Goal: Task Accomplishment & Management: Use online tool/utility

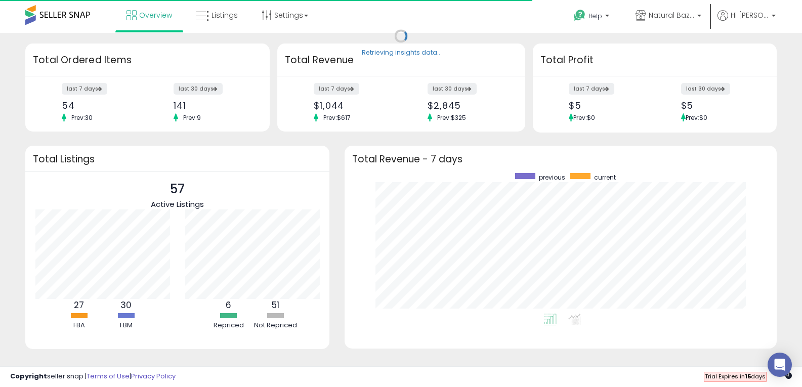
scroll to position [141, 412]
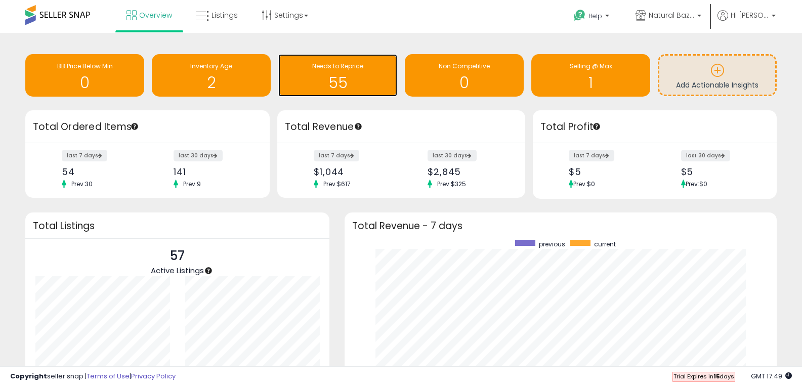
click at [335, 81] on h1 "55" at bounding box center [337, 82] width 109 height 17
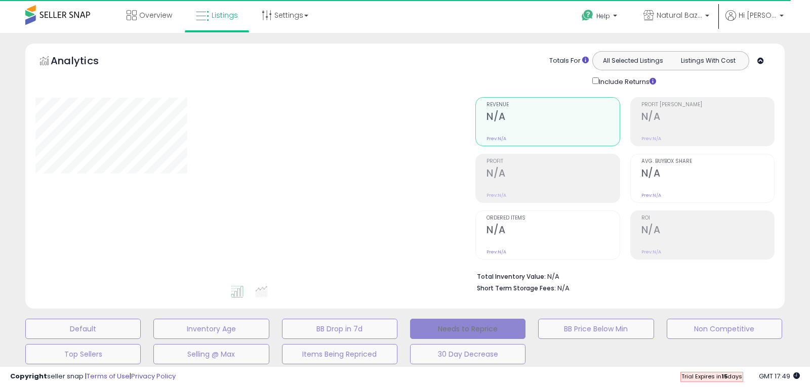
click at [465, 331] on button "Needs to Reprice" at bounding box center [467, 329] width 115 height 20
click at [144, 16] on span "Overview" at bounding box center [155, 15] width 33 height 10
click at [31, 11] on span at bounding box center [57, 15] width 65 height 20
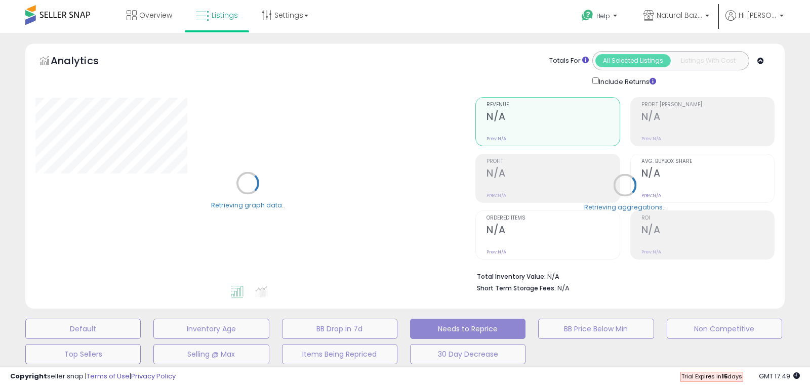
select select "**"
click at [138, 15] on link "Overview" at bounding box center [149, 15] width 61 height 30
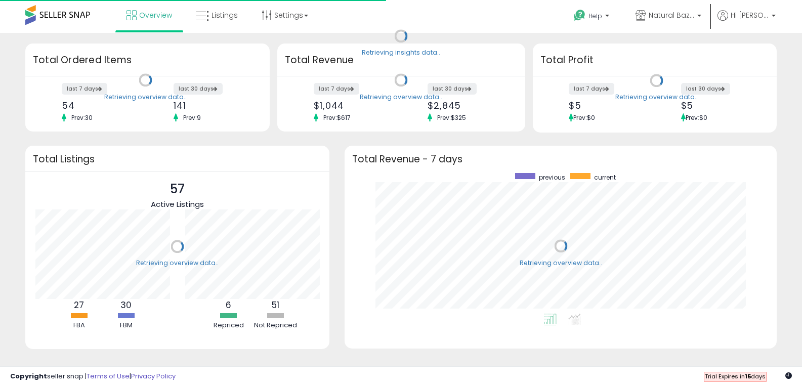
scroll to position [141, 412]
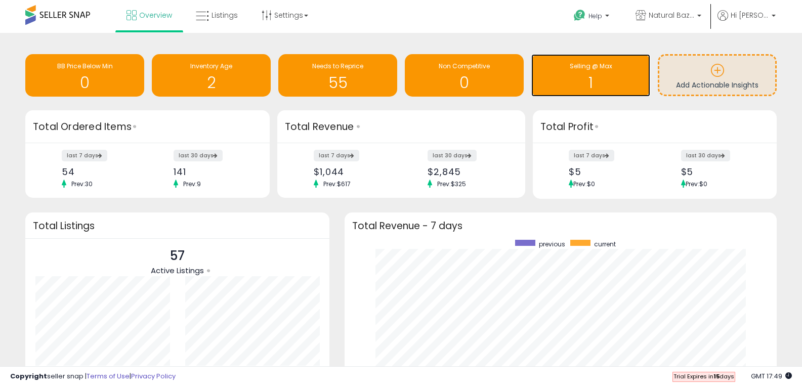
click at [600, 77] on h1 "1" at bounding box center [590, 82] width 109 height 17
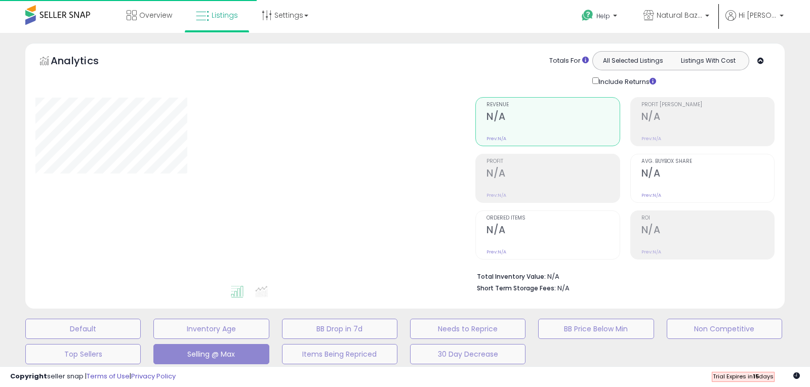
select select "**"
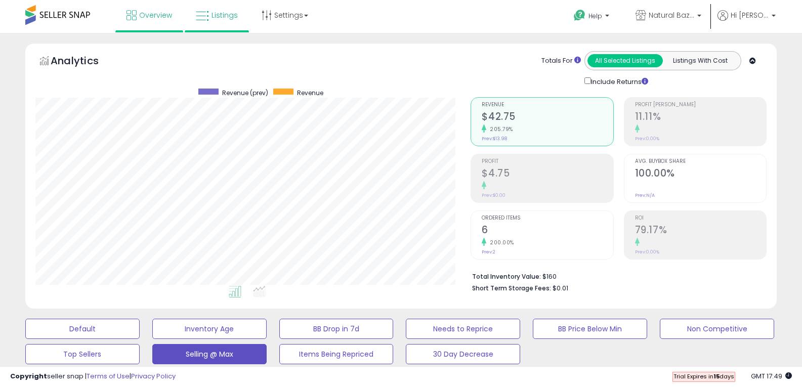
drag, startPoint x: 116, startPoint y: 14, endPoint x: 142, endPoint y: 14, distance: 26.3
click at [120, 14] on li "Overview" at bounding box center [149, 16] width 68 height 32
click at [151, 15] on span "Overview" at bounding box center [155, 15] width 33 height 10
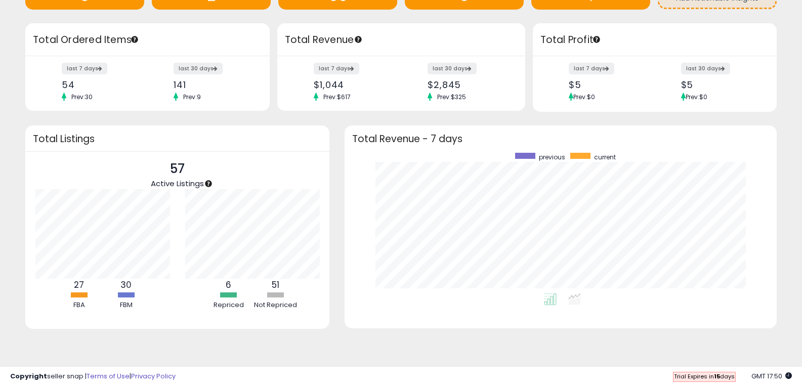
scroll to position [29, 0]
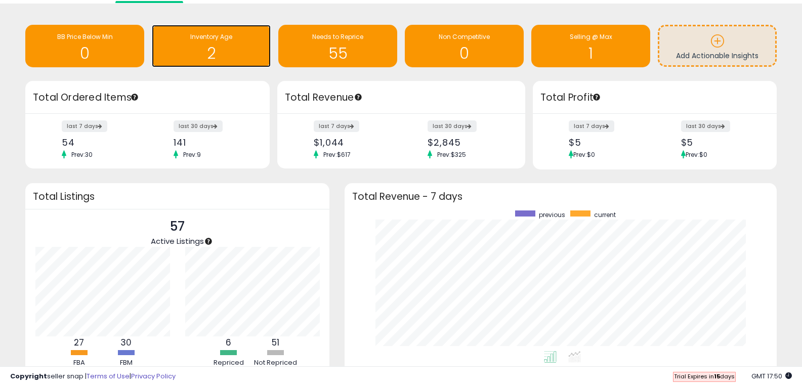
click at [230, 47] on h1 "2" at bounding box center [211, 53] width 109 height 17
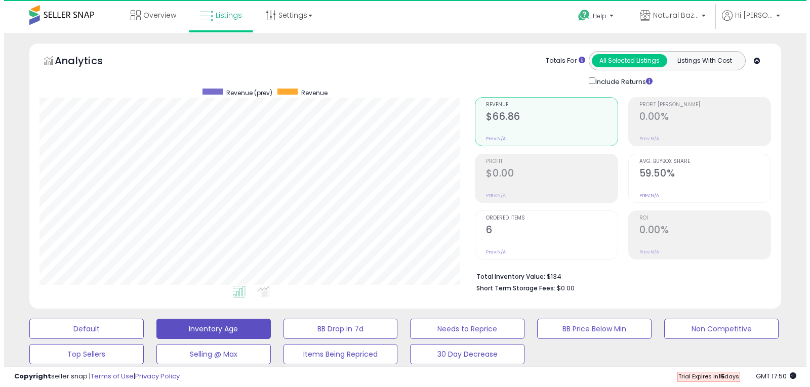
scroll to position [207, 436]
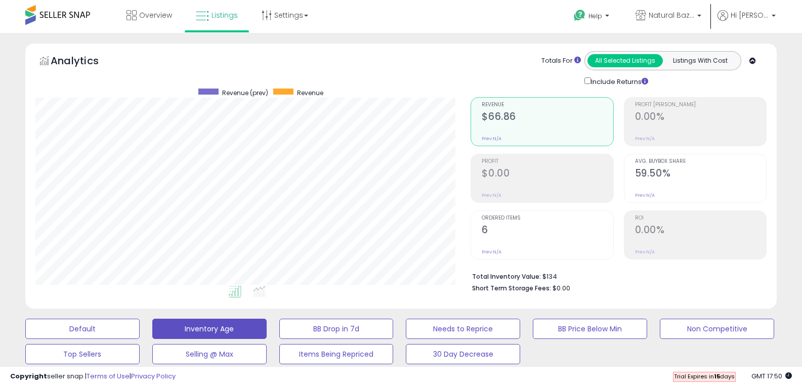
click at [510, 121] on h2 "$66.86" at bounding box center [547, 118] width 131 height 14
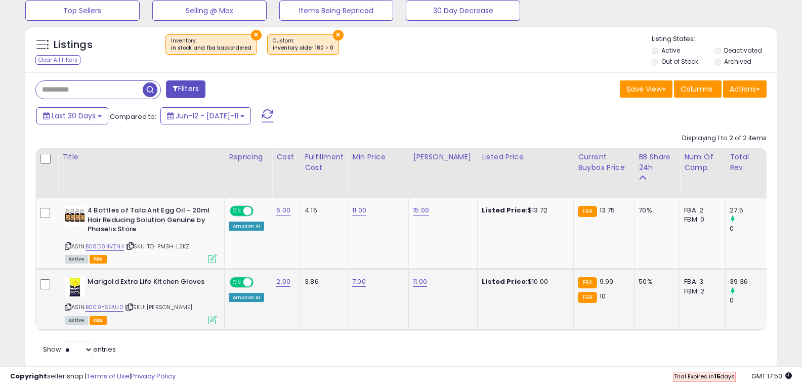
scroll to position [373, 0]
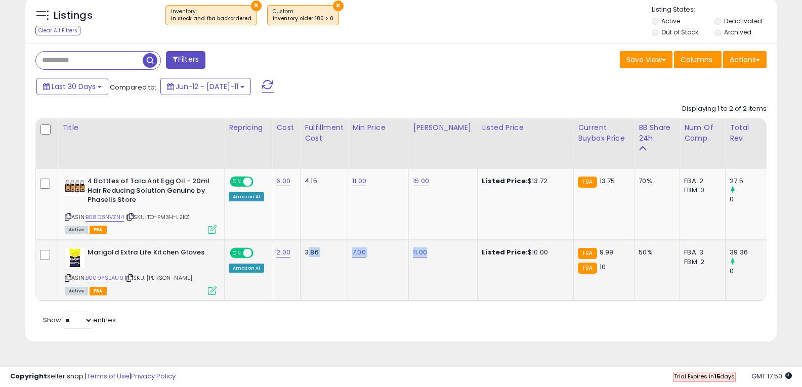
drag, startPoint x: 306, startPoint y: 301, endPoint x: 443, endPoint y: 300, distance: 136.6
click at [443, 300] on tr "Marigold Extra Life Kitchen Gloves ASIN: B009YSEAU0 | SKU: Marigold M Active FB…" at bounding box center [693, 270] width 1314 height 61
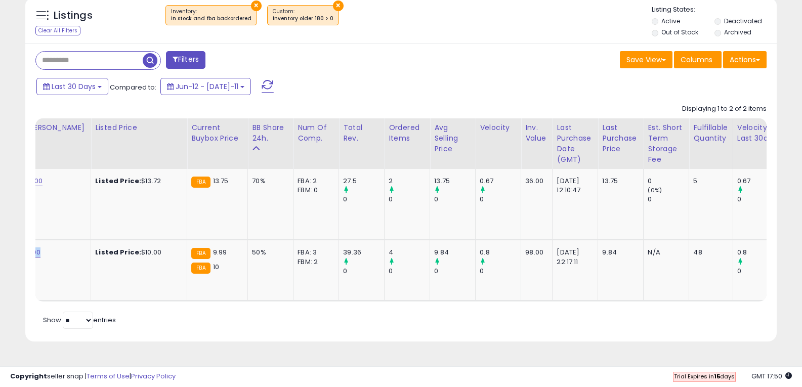
scroll to position [0, 0]
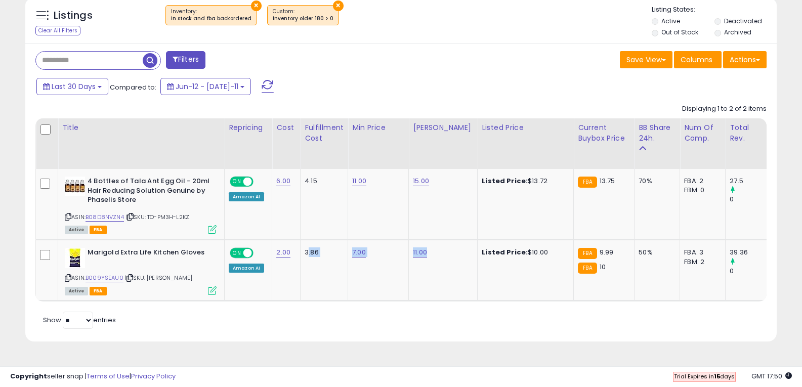
click at [262, 88] on span at bounding box center [268, 86] width 12 height 13
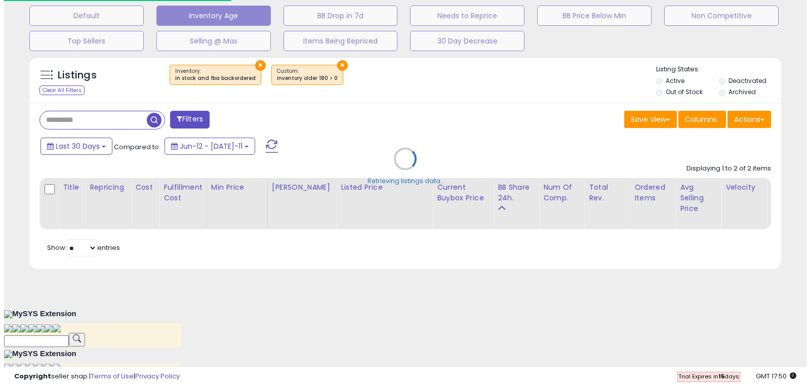
scroll to position [505763, 505531]
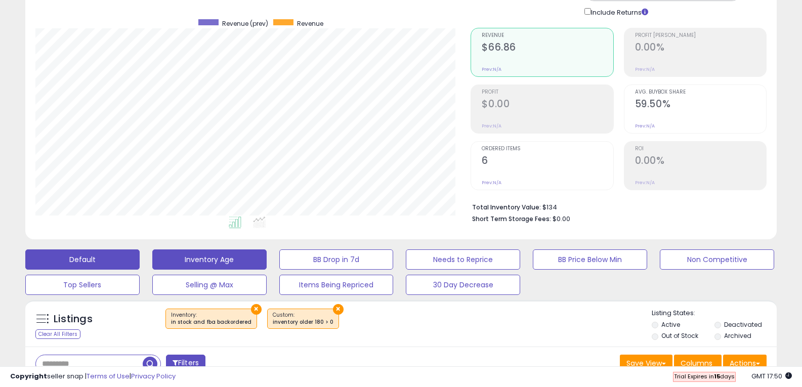
click at [87, 260] on button "Default" at bounding box center [82, 259] width 114 height 20
